Goal: Use online tool/utility: Utilize a website feature to perform a specific function

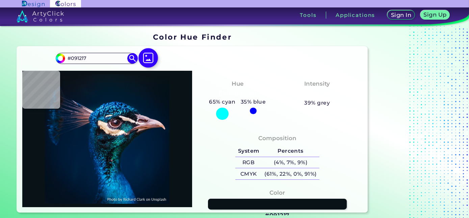
click at [152, 57] on img at bounding box center [149, 58] width 20 height 20
click at [0, 0] on input "file" at bounding box center [0, 0] width 0 height 0
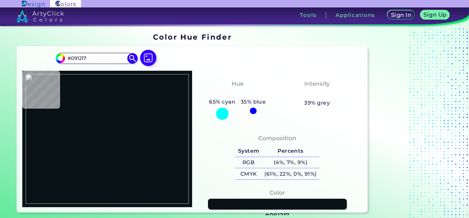
type input "#000000"
type input "#d7f9f8"
type input "#D7F9F8"
type input "#bcf7fb"
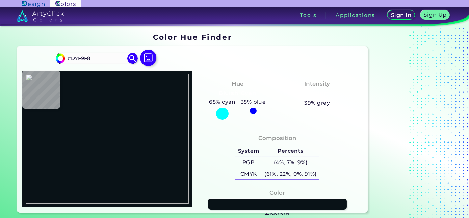
type input "#BCF7FB"
type input "#5ca6aa"
type input "#5CA6AA"
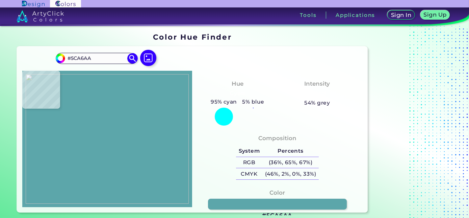
type input "#74babe"
type input "#74BABE"
type input "#b9f1f3"
type input "#B9F1F3"
type input "#d4f6f8"
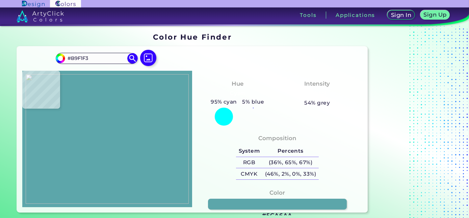
type input "#D4F6F8"
type input "#e5f0f6"
type input "#E5F0F6"
type input "#283838"
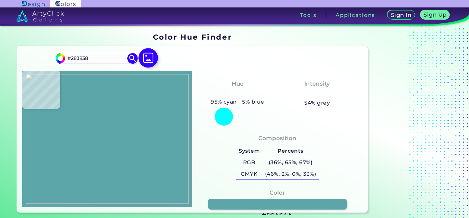
type input "#000000"
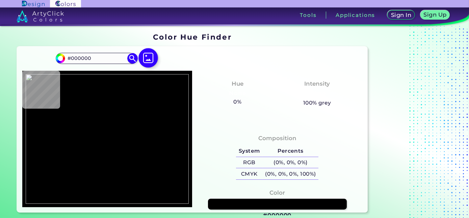
click at [150, 59] on img at bounding box center [149, 58] width 20 height 20
click at [0, 0] on input "file" at bounding box center [0, 0] width 0 height 0
click at [150, 53] on img at bounding box center [149, 58] width 20 height 20
click at [0, 0] on input "file" at bounding box center [0, 0] width 0 height 0
type input "#219af9"
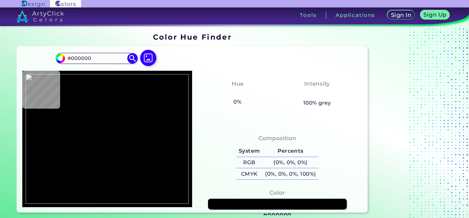
type input "#219AF9"
type input "#f0cb2e"
type input "#F0CB2E"
type input "#3a8dde"
type input "#3A8DDE"
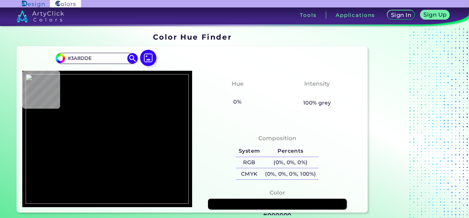
type input "#fefec2"
type input "#FEFEC2"
type input "#fefec1"
type input "#FEFEC1"
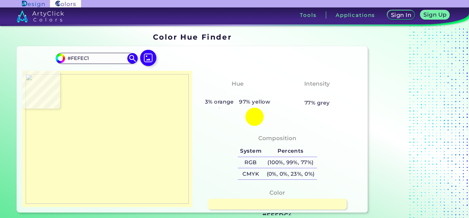
type input "#fefdc4"
type input "#FEFDC4"
type input "#fefdc5"
type input "#FEFDC5"
type input "#fefec2"
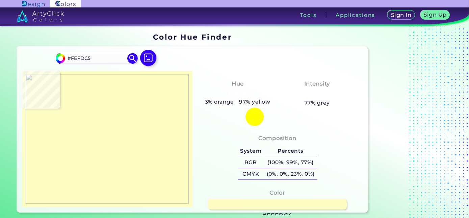
type input "#FEFEC2"
click at [115, 124] on img at bounding box center [108, 138] width 164 height 129
click at [241, 203] on link at bounding box center [277, 203] width 140 height 11
click at [115, 127] on img at bounding box center [108, 138] width 164 height 129
type input "#fefec0"
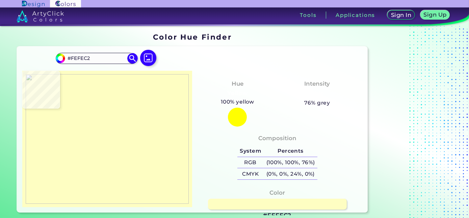
type input "#FEFEC0"
type input "#fefdc4"
type input "#FEFDC4"
type input "#fbfdcb"
type input "#FBFDCB"
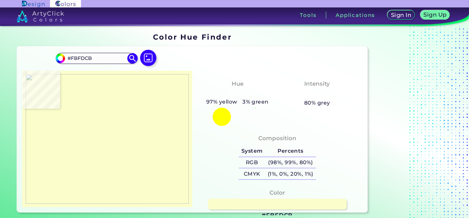
type input "#3298e4"
type input "#3298E4"
type input "#1b1a07"
type input "#1B1A07"
type input "#727a65"
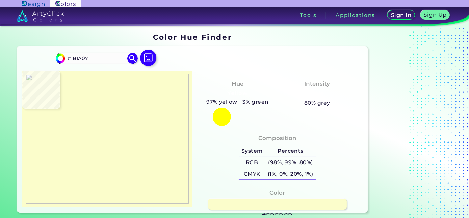
type input "#727A65"
type input "#000000"
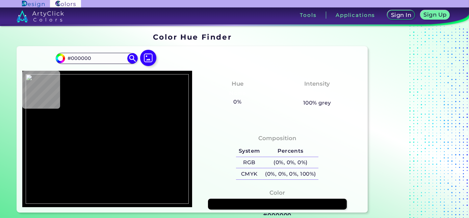
type input "#1b9afe"
type input "#1B9AFE"
type input "#c7c8bd"
type input "#C7C8BD"
type input "#fcfcbe"
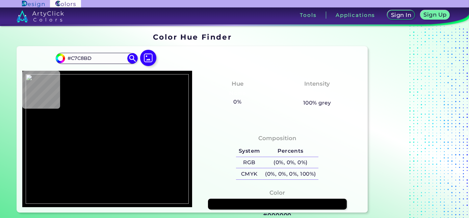
type input "#FCFCBE"
type input "#fbfec8"
type input "#FBFEC8"
type input "#0f1e25"
type input "#0F1E25"
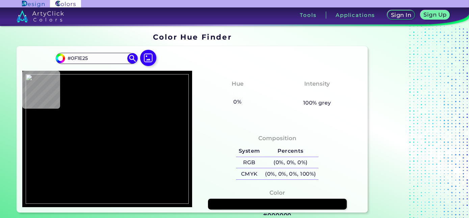
type input "#189fff"
type input "#189FFF"
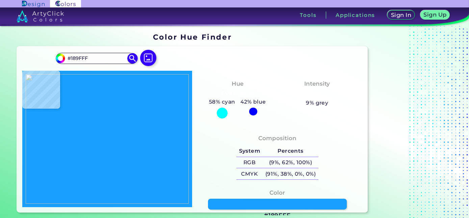
type input "#2796e6"
type input "#2796E6"
type input "#001423"
type input "#e0e3c8"
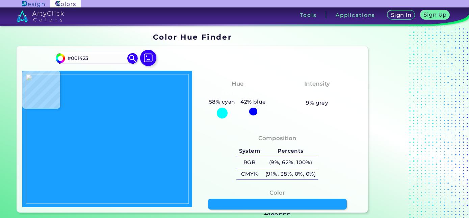
type input "#E0E3C8"
type input "#fefdc6"
type input "#FEFDC6"
type input "#fefec0"
type input "#FEFEC0"
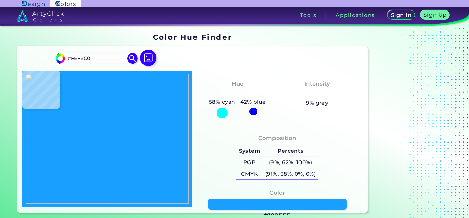
type input "#fdfebf"
type input "#FDFEBF"
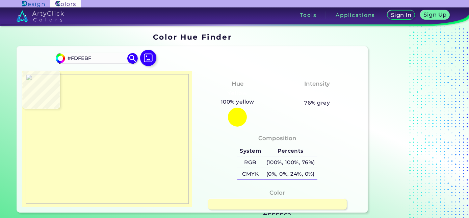
type input "#fefec2"
type input "#FEFEC2"
type input "#fefdc3"
type input "#FEFDC3"
type input "#fefdc4"
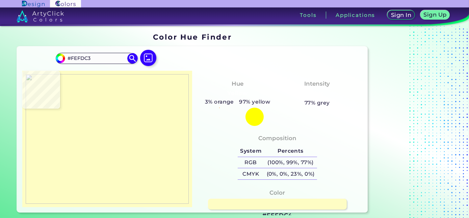
type input "#FEFDC4"
type input "#fefec2"
type input "#FEFEC2"
click at [116, 126] on img at bounding box center [108, 138] width 164 height 129
click at [227, 195] on div "Color #FEFEC2" at bounding box center [277, 204] width 159 height 38
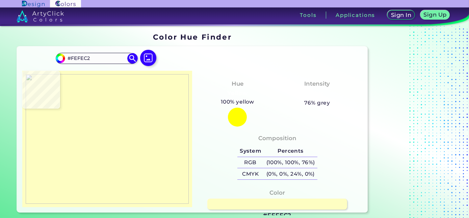
click at [229, 199] on link at bounding box center [277, 203] width 140 height 11
click at [152, 56] on img at bounding box center [149, 58] width 20 height 20
click at [0, 0] on input "file" at bounding box center [0, 0] width 0 height 0
click at [121, 155] on img at bounding box center [108, 138] width 164 height 129
type input "#ed82a6"
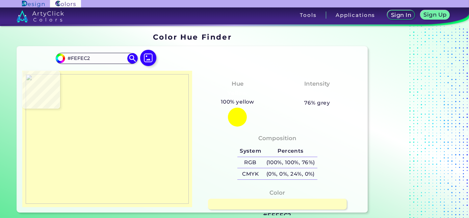
type input "#ED82A6"
type input "#eb83a8"
type input "#EB83A8"
type input "#eb85a9"
type input "#EB85A9"
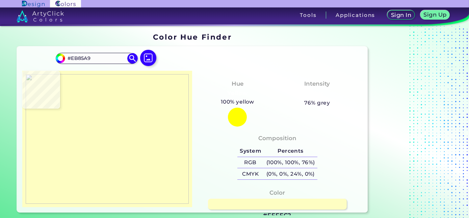
type input "#ea799a"
type input "#EA799A"
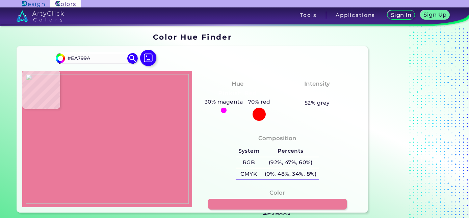
type input "#eb748f"
type input "#EB748F"
click at [119, 152] on img at bounding box center [108, 138] width 164 height 129
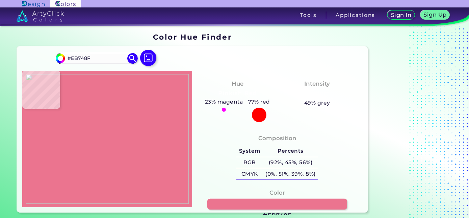
click at [249, 204] on link at bounding box center [277, 203] width 140 height 11
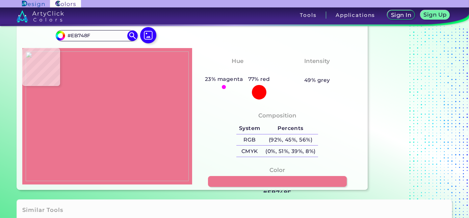
scroll to position [23, 0]
